Goal: Information Seeking & Learning: Learn about a topic

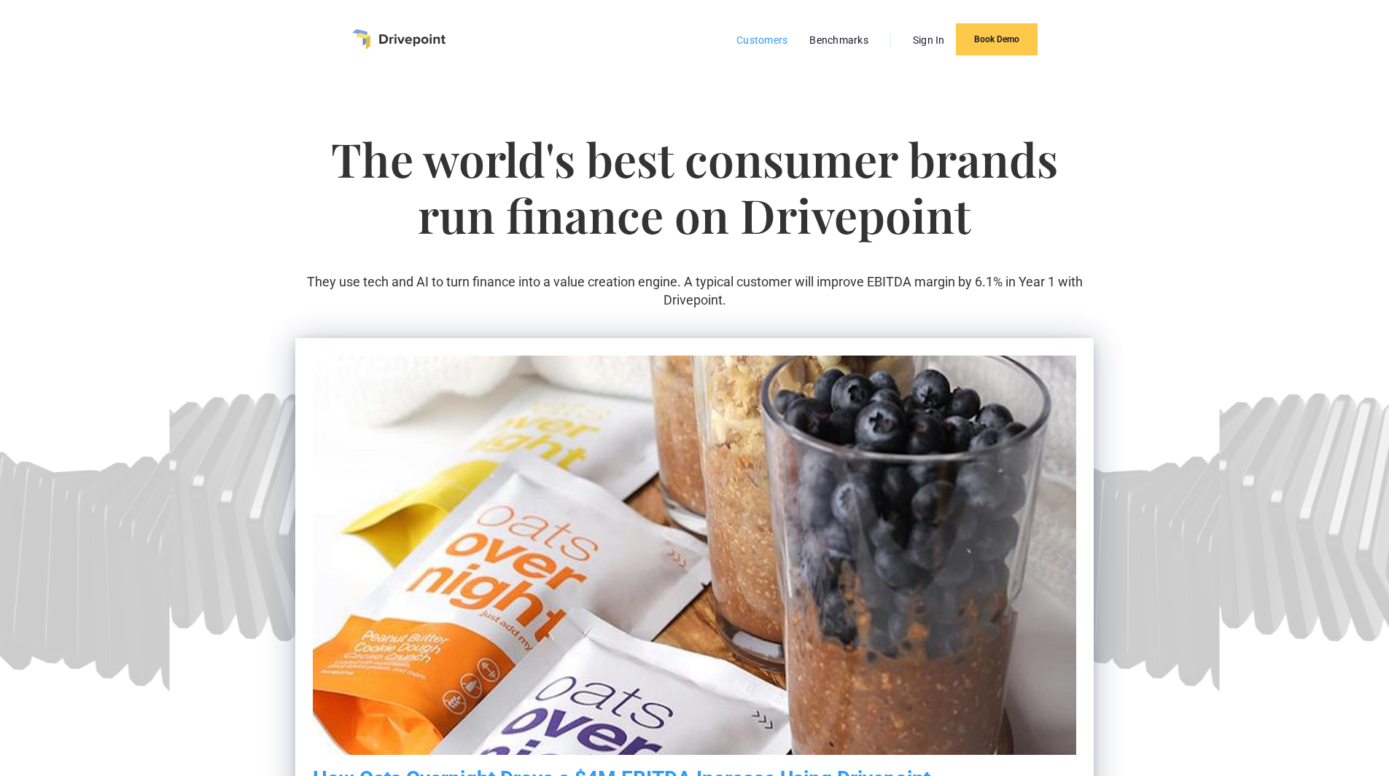
click at [777, 37] on link "Customers" at bounding box center [762, 40] width 66 height 19
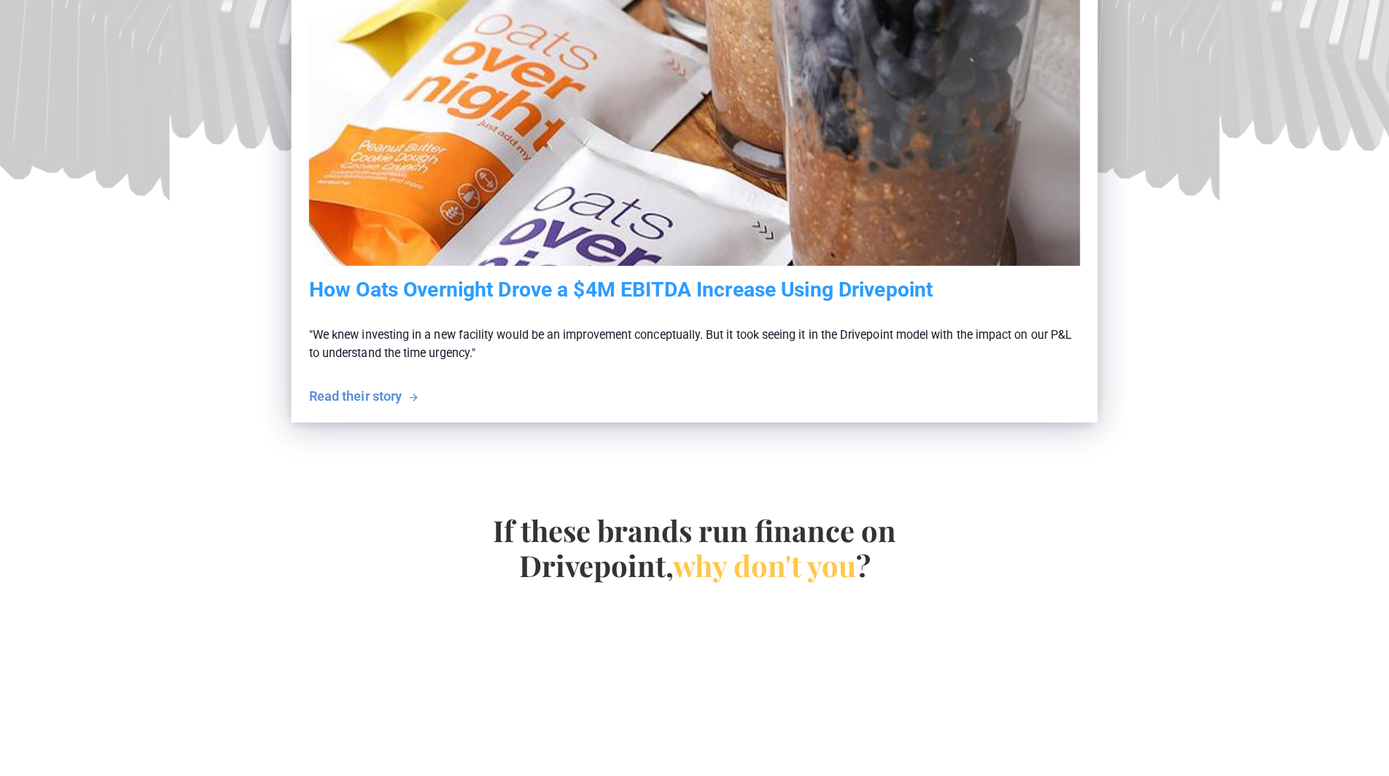
scroll to position [510, 0]
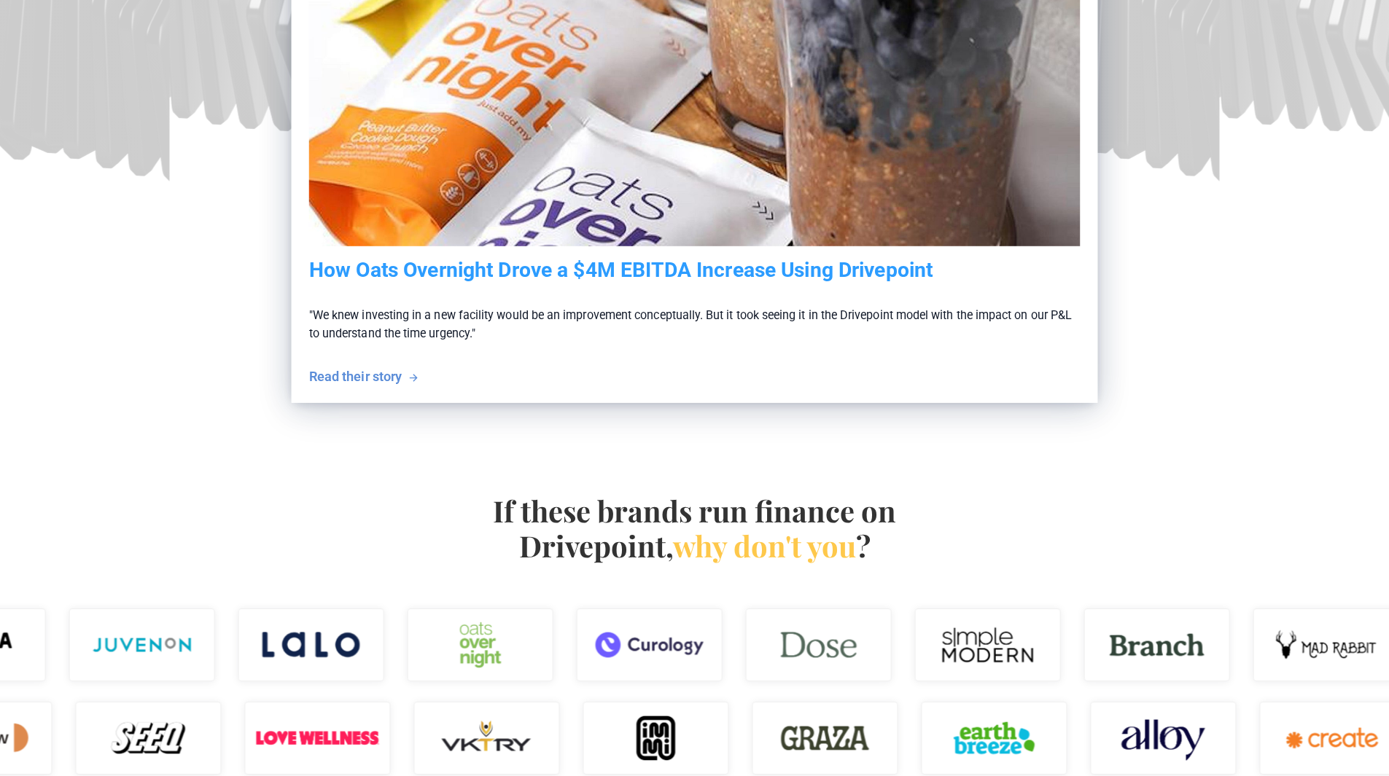
click at [345, 369] on div "Read their story" at bounding box center [355, 376] width 93 height 18
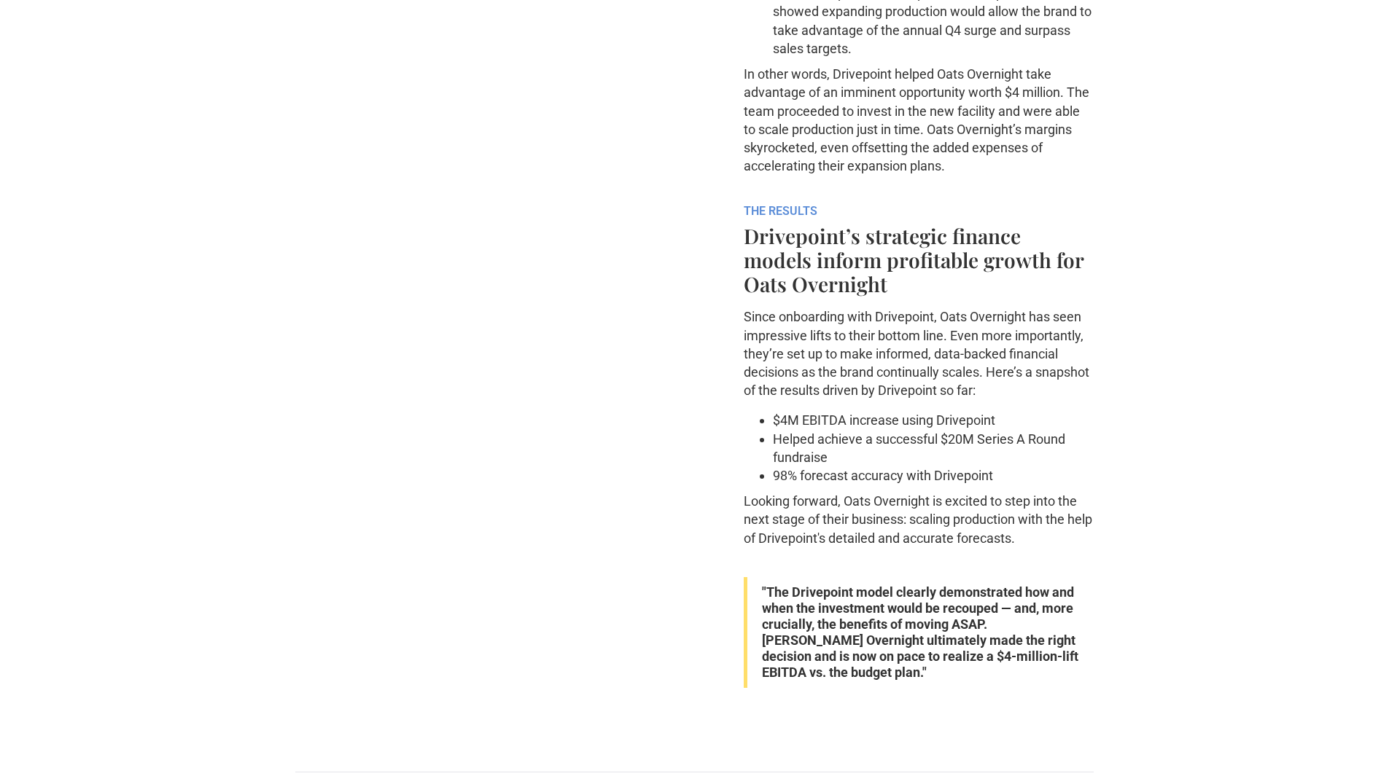
scroll to position [1459, 0]
